Goal: Task Accomplishment & Management: Complete application form

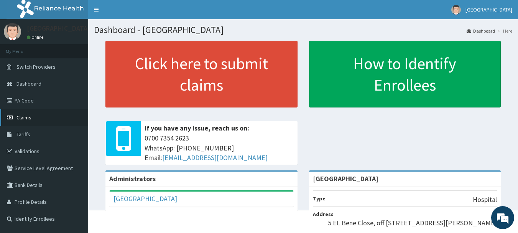
click at [50, 117] on link "Claims" at bounding box center [44, 117] width 88 height 17
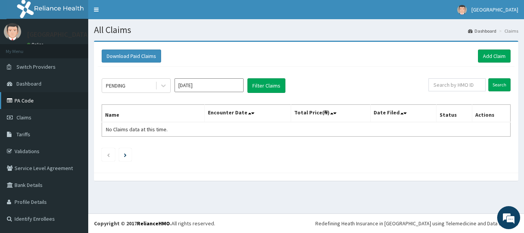
click at [33, 104] on link "PA Code" at bounding box center [44, 100] width 88 height 17
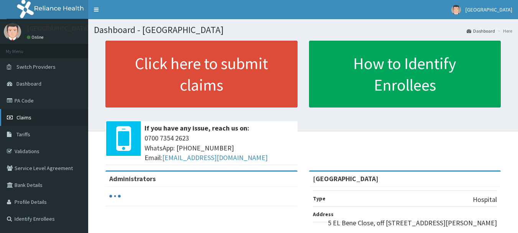
click at [53, 122] on link "Claims" at bounding box center [44, 117] width 88 height 17
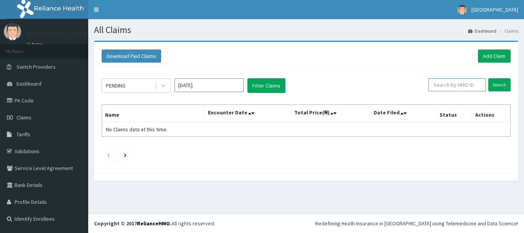
click at [470, 86] on input "text" at bounding box center [456, 84] width 57 height 13
paste input "LHC/10231/A"
type input "LHC/10231/A"
click at [499, 85] on input "Search" at bounding box center [499, 84] width 22 height 13
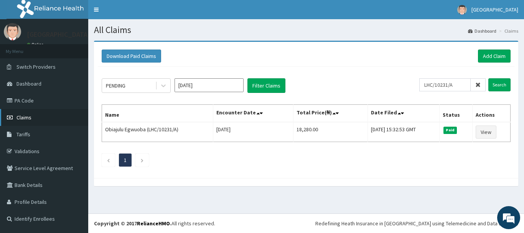
click at [36, 118] on link "Claims" at bounding box center [44, 117] width 88 height 17
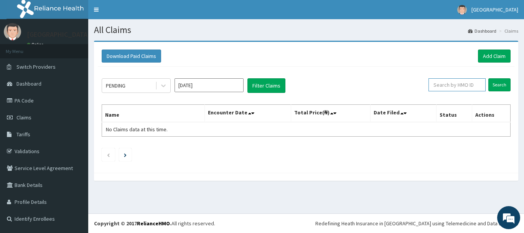
click at [462, 87] on input "text" at bounding box center [456, 84] width 57 height 13
click at [490, 57] on link "Add Claim" at bounding box center [494, 55] width 33 height 13
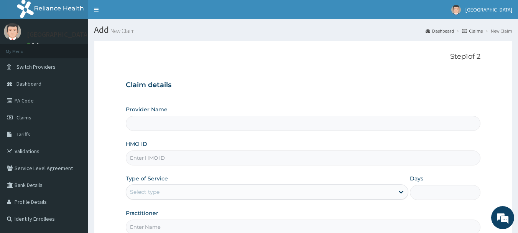
type input "[GEOGRAPHIC_DATA]"
click at [198, 159] on input "HMO ID" at bounding box center [303, 157] width 355 height 15
paste input "LHC/10231/A"
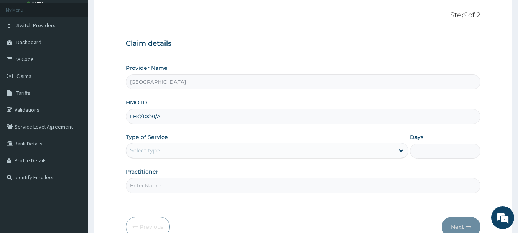
scroll to position [46, 0]
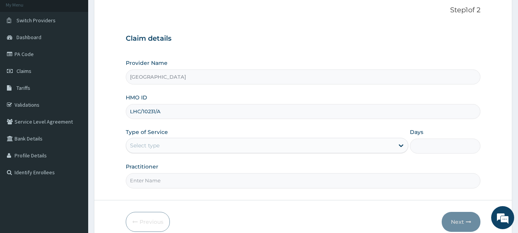
type input "LHC/10231/A"
click at [203, 149] on div "Select type" at bounding box center [260, 145] width 268 height 12
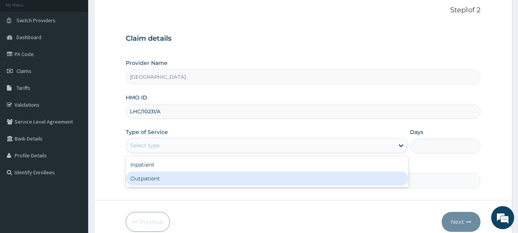
click at [201, 176] on div "Outpatient" at bounding box center [267, 178] width 283 height 14
type input "1"
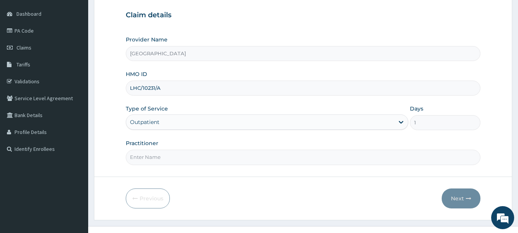
scroll to position [82, 0]
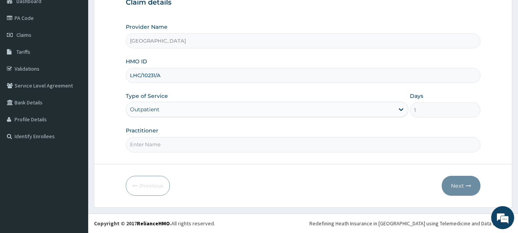
click at [200, 141] on input "Practitioner" at bounding box center [303, 144] width 355 height 15
type input "Dr. SETH"
click at [460, 186] on button "Next" at bounding box center [461, 186] width 39 height 20
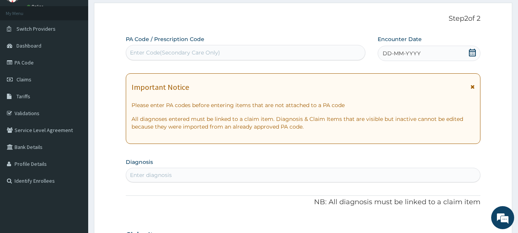
scroll to position [0, 0]
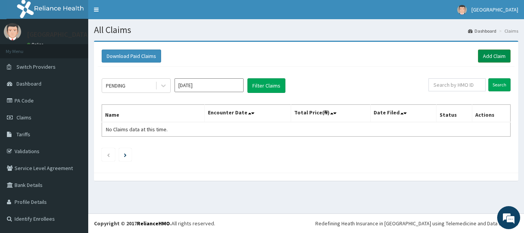
click at [491, 56] on link "Add Claim" at bounding box center [494, 55] width 33 height 13
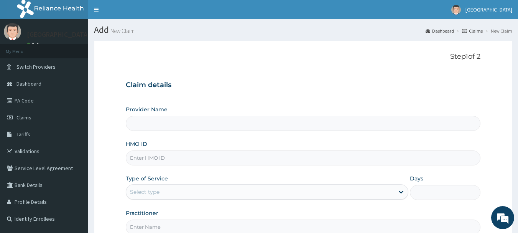
type input "El Bene hospital"
click at [267, 158] on input "HMO ID" at bounding box center [303, 157] width 355 height 15
paste input "GPP/10011/A"
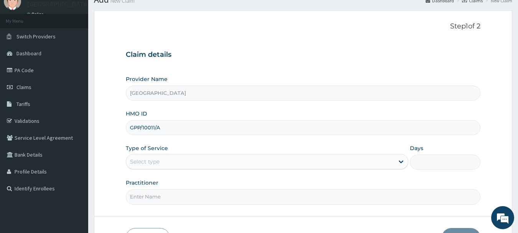
scroll to position [31, 0]
type input "GPP/10011/A"
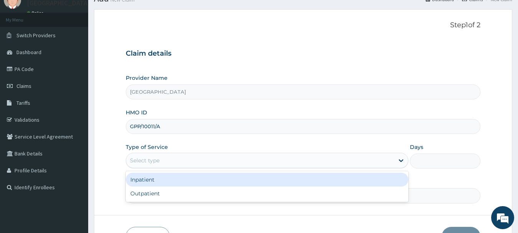
click at [217, 161] on div "Select type" at bounding box center [260, 160] width 268 height 12
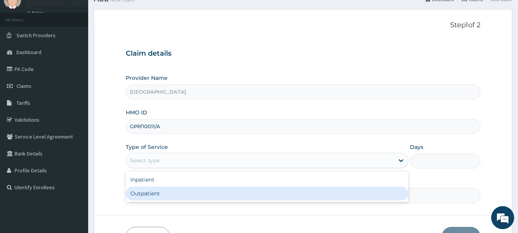
click at [206, 191] on div "Outpatient" at bounding box center [267, 193] width 283 height 14
type input "1"
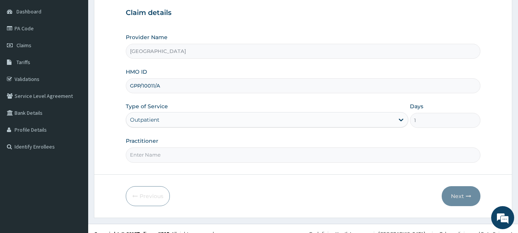
scroll to position [79, 0]
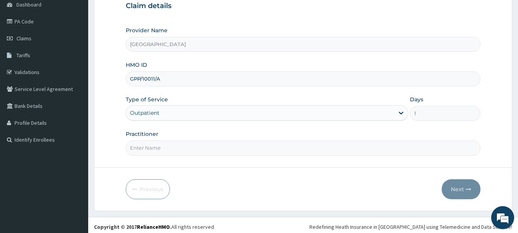
click at [158, 148] on input "Practitioner" at bounding box center [303, 147] width 355 height 15
type input "Dr. SETH"
click at [464, 189] on button "Next" at bounding box center [461, 189] width 39 height 20
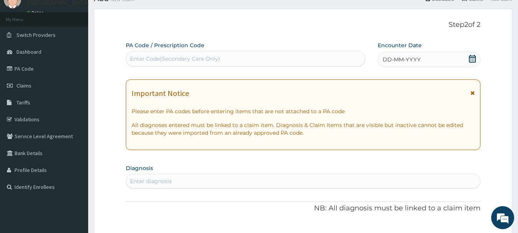
scroll to position [31, 0]
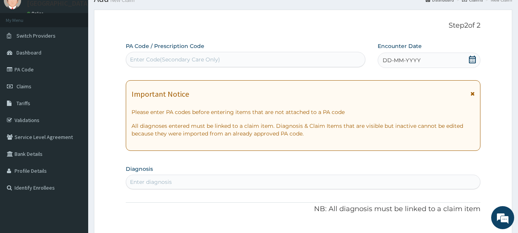
click at [289, 55] on div "Enter Code(Secondary Care Only)" at bounding box center [245, 59] width 239 height 12
paste input "PA/E65F57"
type input "PA/E65F57"
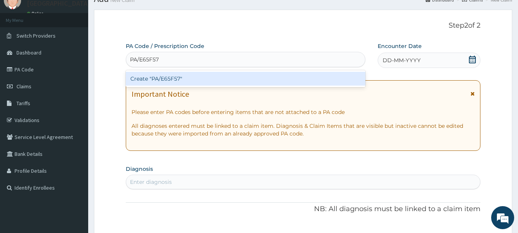
click at [201, 76] on div "Create "PA/E65F57"" at bounding box center [246, 79] width 240 height 14
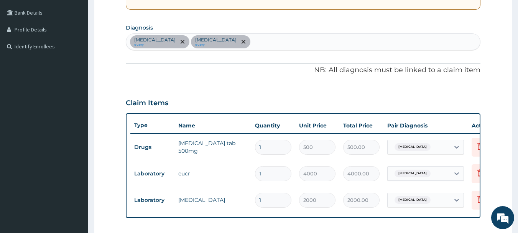
scroll to position [51, 0]
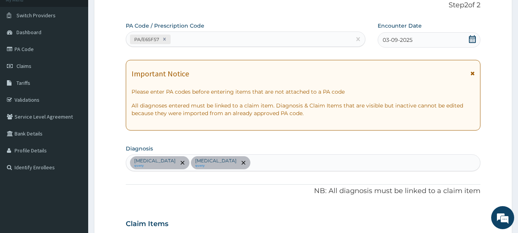
click at [284, 161] on div "Bacterial sepsis query Electrolyte imbalance query" at bounding box center [303, 163] width 354 height 16
type input "M"
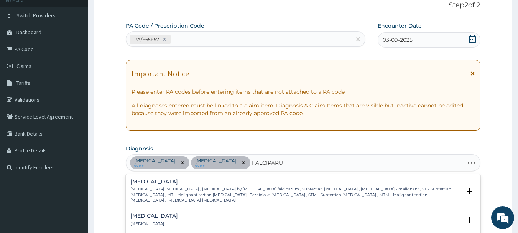
type input "FALCIPARUM"
click at [263, 189] on p "Falciparum malaria , Malignant tertian malaria , Malaria by Plasmodium falcipar…" at bounding box center [295, 194] width 331 height 16
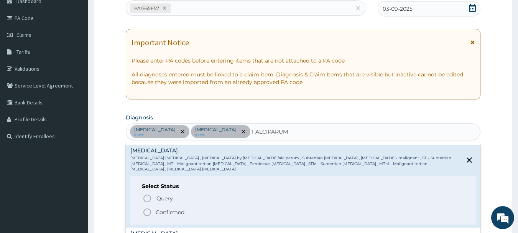
scroll to position [85, 0]
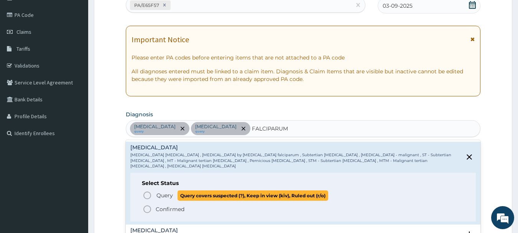
click at [147, 191] on icon "status option query" at bounding box center [147, 195] width 9 height 9
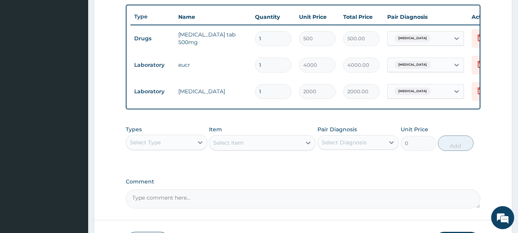
scroll to position [285, 0]
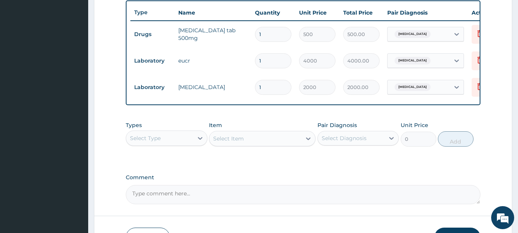
click at [164, 144] on div "Select Type" at bounding box center [159, 138] width 67 height 12
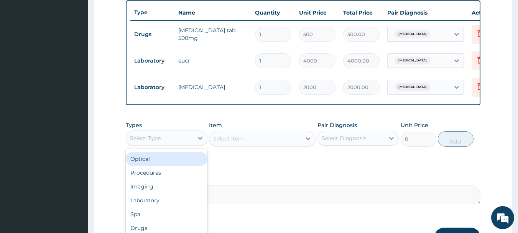
scroll to position [26, 0]
click at [180, 166] on div "Procedures" at bounding box center [167, 159] width 82 height 14
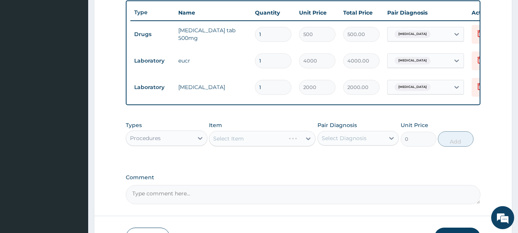
click at [242, 141] on div "Select Item" at bounding box center [262, 138] width 107 height 15
click at [242, 144] on div "Select Item" at bounding box center [262, 138] width 107 height 15
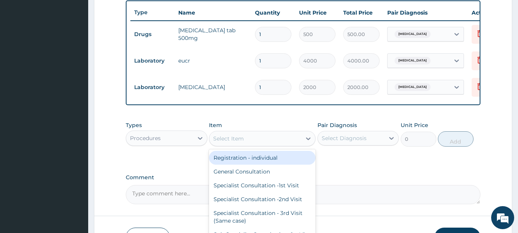
click at [237, 142] on div "Select Item" at bounding box center [228, 139] width 31 height 8
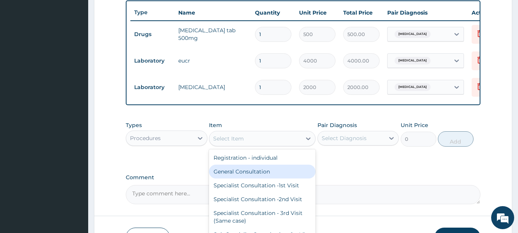
click at [240, 175] on div "General Consultation" at bounding box center [262, 171] width 107 height 14
type input "2000"
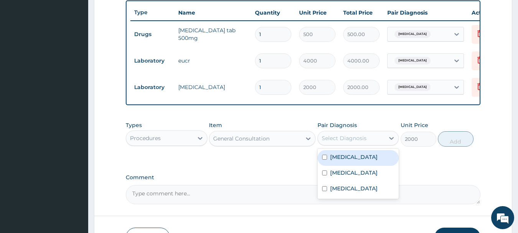
click at [340, 142] on div "Select Diagnosis" at bounding box center [344, 138] width 45 height 8
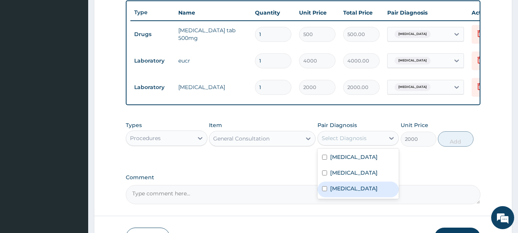
click at [346, 190] on label "Falciparum malaria" at bounding box center [354, 188] width 48 height 8
checkbox input "true"
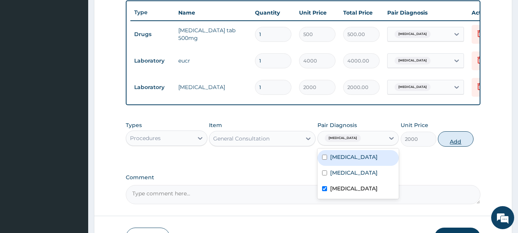
click at [457, 146] on button "Add" at bounding box center [456, 138] width 36 height 15
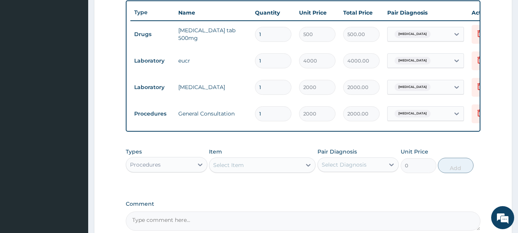
click at [165, 172] on div "Procedures" at bounding box center [167, 164] width 82 height 15
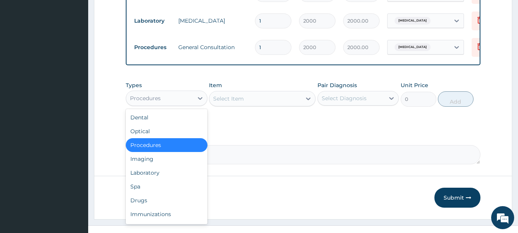
scroll to position [361, 0]
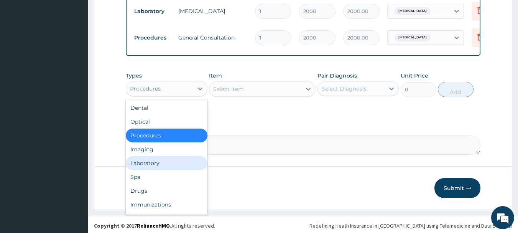
click at [144, 168] on div "Laboratory" at bounding box center [167, 163] width 82 height 14
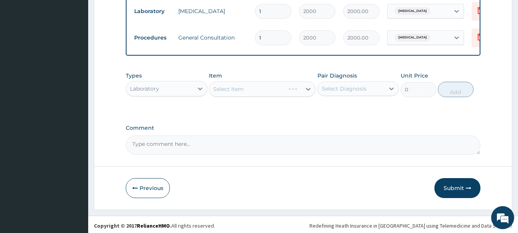
click at [238, 90] on div "Select Item" at bounding box center [262, 88] width 107 height 15
click at [237, 93] on div "Select Item" at bounding box center [228, 89] width 31 height 8
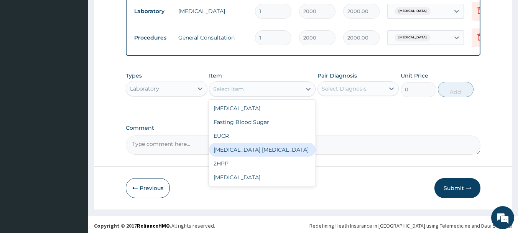
click at [240, 152] on div "MALARIA PARASITE" at bounding box center [262, 150] width 107 height 14
type input "1000"
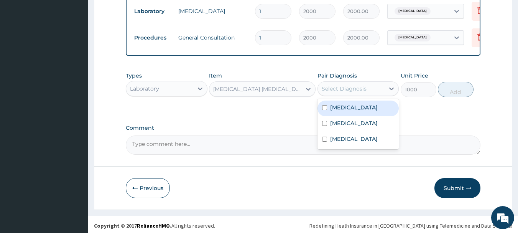
click at [346, 92] on div "Select Diagnosis" at bounding box center [344, 89] width 45 height 8
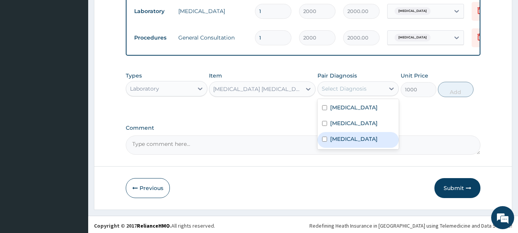
click at [343, 142] on label "Falciparum malaria" at bounding box center [354, 139] width 48 height 8
checkbox input "true"
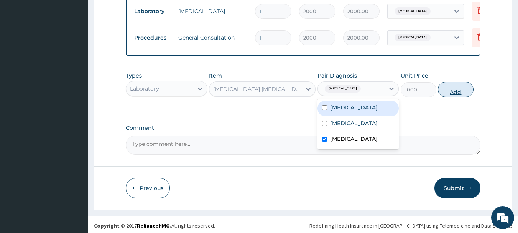
click at [446, 97] on button "Add" at bounding box center [456, 89] width 36 height 15
type input "0"
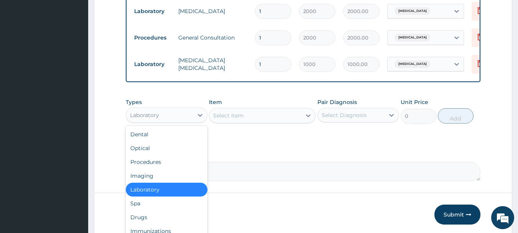
click at [156, 119] on div "Laboratory" at bounding box center [144, 115] width 29 height 8
click at [169, 218] on div "Drugs" at bounding box center [167, 217] width 82 height 14
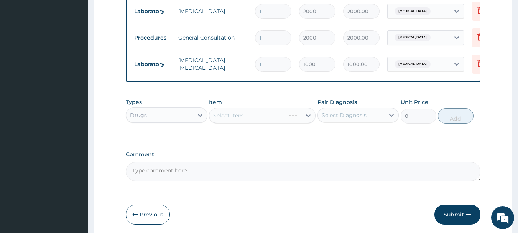
click at [243, 120] on div "Select Item" at bounding box center [262, 115] width 107 height 15
click at [239, 119] on div "Select Item" at bounding box center [228, 116] width 31 height 8
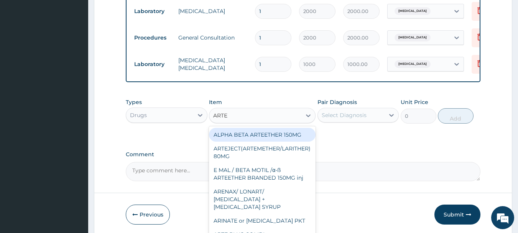
type input "ARTEM"
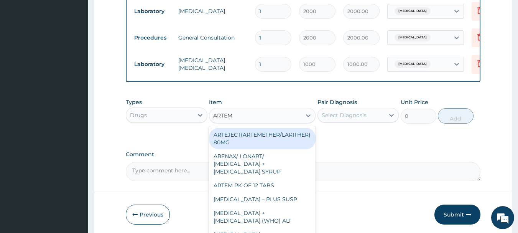
click at [276, 142] on div "ARTEJECT(ARTEMETHER/LARITHER) 80MG" at bounding box center [262, 138] width 107 height 21
type input "500"
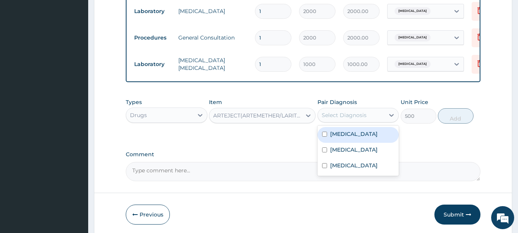
click at [350, 119] on div "Select Diagnosis" at bounding box center [344, 115] width 45 height 8
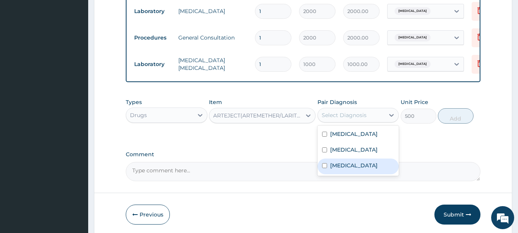
click at [342, 174] on div "Falciparum malaria" at bounding box center [358, 166] width 82 height 16
checkbox input "true"
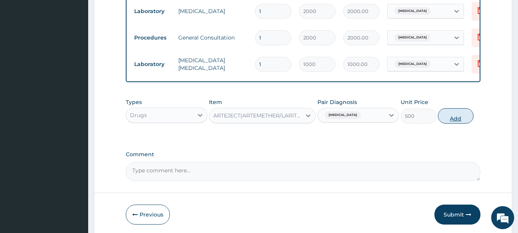
click at [459, 123] on button "Add" at bounding box center [456, 115] width 36 height 15
type input "0"
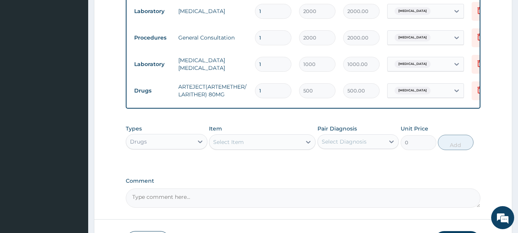
type input "0.00"
type input "6"
type input "3000.00"
type input "6"
click at [234, 146] on div "Select Item" at bounding box center [228, 142] width 31 height 8
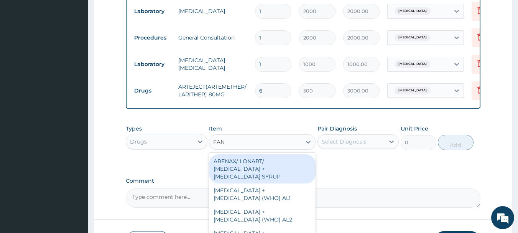
type input "FANS"
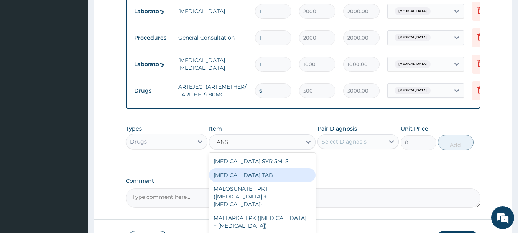
click at [247, 181] on div "FANSIDAR TAB" at bounding box center [262, 175] width 107 height 14
type input "100"
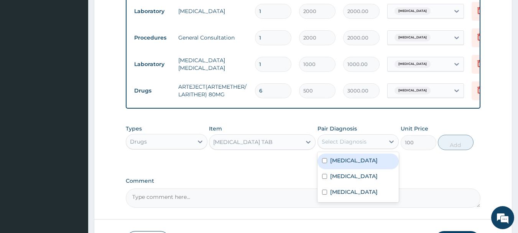
click at [348, 145] on div "Select Diagnosis" at bounding box center [344, 142] width 45 height 8
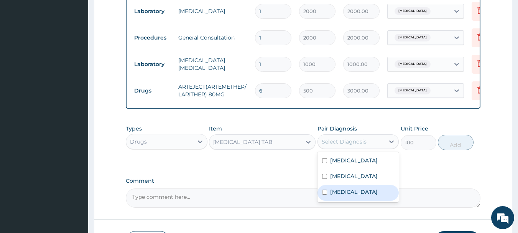
click at [344, 196] on label "Falciparum malaria" at bounding box center [354, 192] width 48 height 8
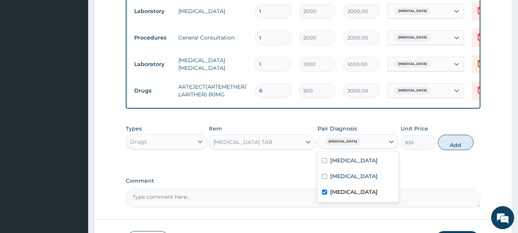
checkbox input "true"
click at [455, 150] on button "Add" at bounding box center [456, 142] width 36 height 15
type input "0"
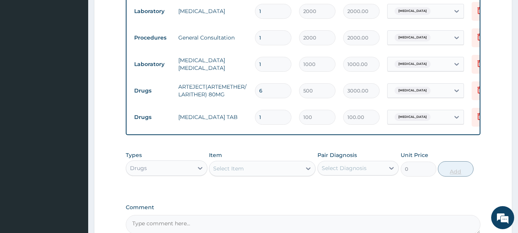
type input "0.00"
type input "3"
type input "300.00"
type input "3"
click at [232, 172] on div "Select Item" at bounding box center [228, 168] width 31 height 8
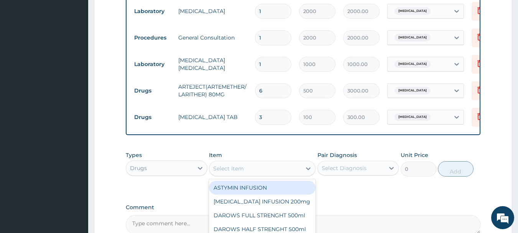
scroll to position [448, 0]
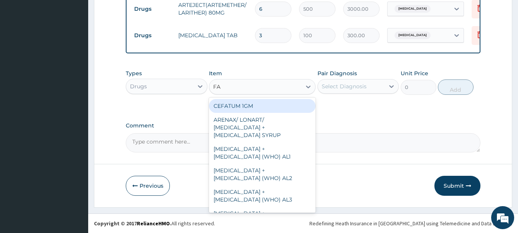
type input "F"
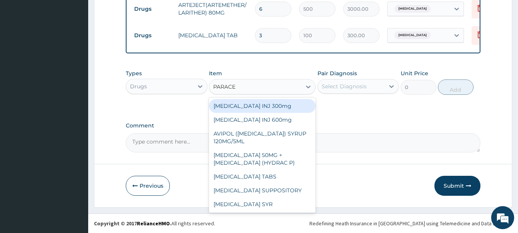
type input "PARACET"
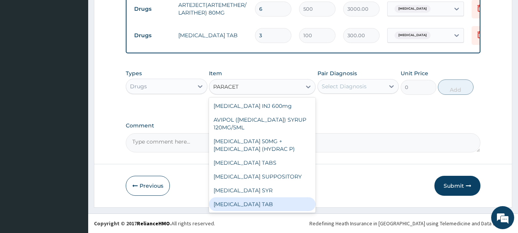
click at [290, 204] on div "PARACETAMOL TAB" at bounding box center [262, 204] width 107 height 14
type input "10"
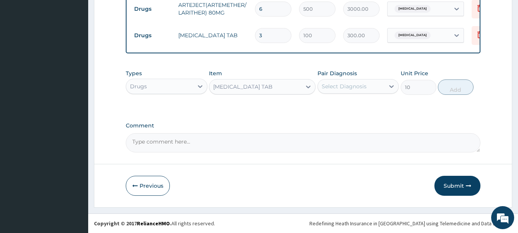
click at [349, 86] on div "Select Diagnosis" at bounding box center [344, 86] width 45 height 8
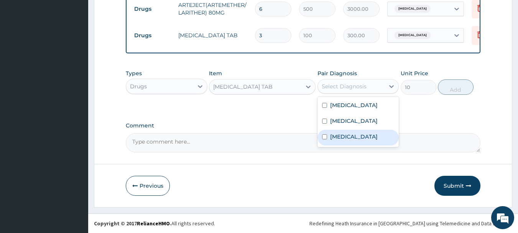
click at [347, 133] on label "Falciparum malaria" at bounding box center [354, 137] width 48 height 8
checkbox input "true"
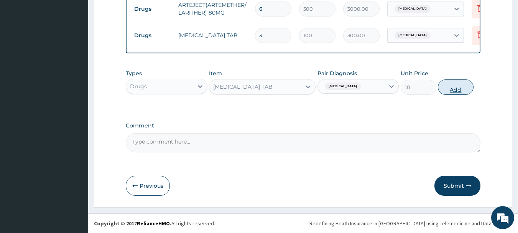
click at [447, 84] on button "Add" at bounding box center [456, 86] width 36 height 15
type input "0"
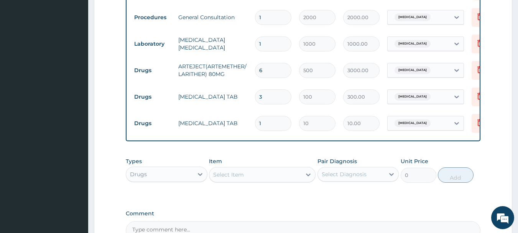
scroll to position [357, 0]
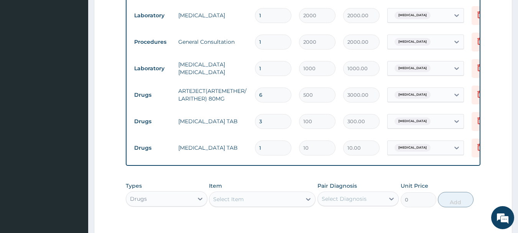
type input "18"
type input "180.00"
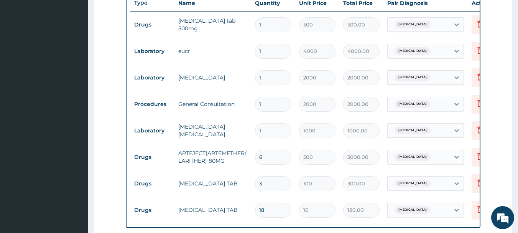
scroll to position [475, 0]
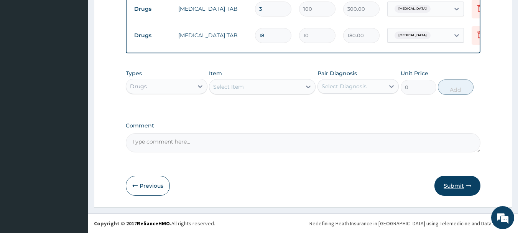
type input "18"
click at [455, 183] on button "Submit" at bounding box center [457, 186] width 46 height 20
